Goal: Information Seeking & Learning: Check status

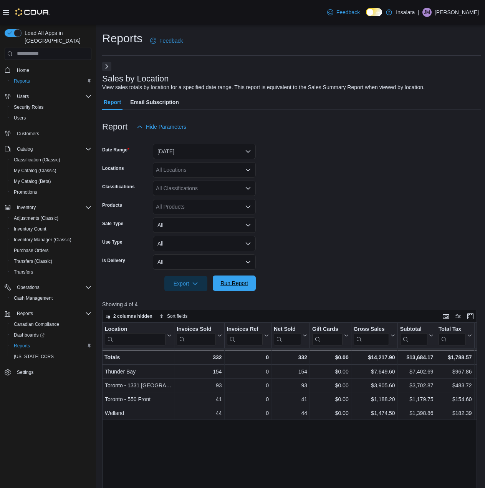
click at [240, 283] on span "Run Report" at bounding box center [235, 283] width 28 height 8
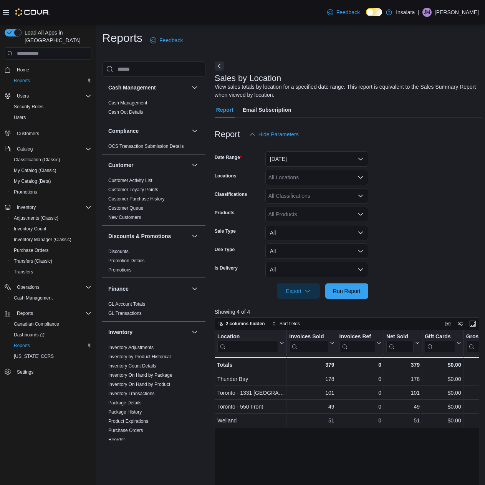
click at [222, 61] on div "Sales by Location View sales totals by location for a specified date range. Thi…" at bounding box center [348, 383] width 267 height 644
click at [215, 65] on button "Next" at bounding box center [219, 65] width 9 height 9
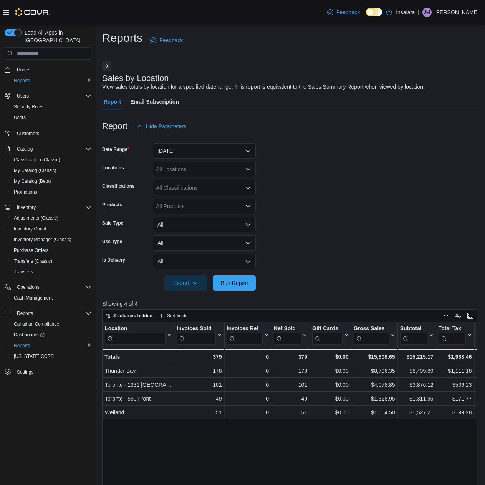
click at [229, 292] on div at bounding box center [291, 295] width 379 height 9
click at [227, 283] on span "Run Report" at bounding box center [235, 283] width 28 height 8
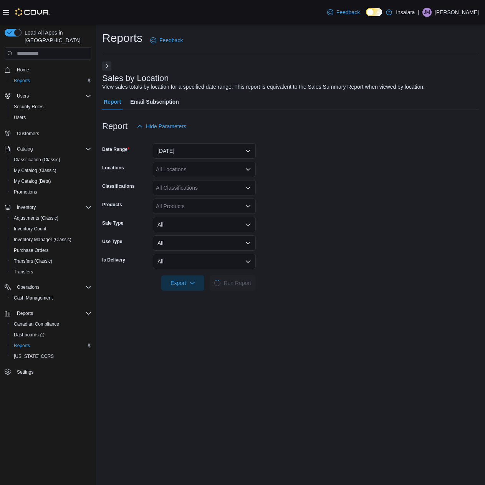
click at [6, 13] on icon at bounding box center [6, 12] width 6 height 6
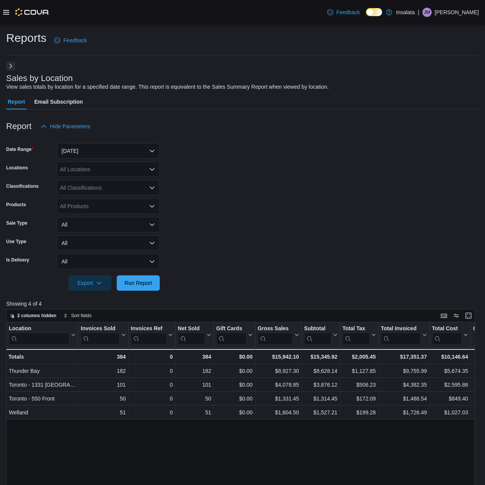
click at [355, 244] on form "Date Range Today Locations All Locations Classifications All Classifications Pr…" at bounding box center [242, 212] width 473 height 157
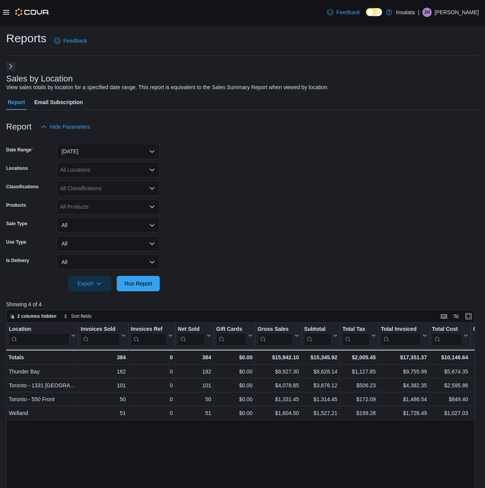
click at [416, 205] on form "Date Range Today Locations All Locations Classifications All Classifications Pr…" at bounding box center [242, 212] width 473 height 157
